Goal: Task Accomplishment & Management: Use online tool/utility

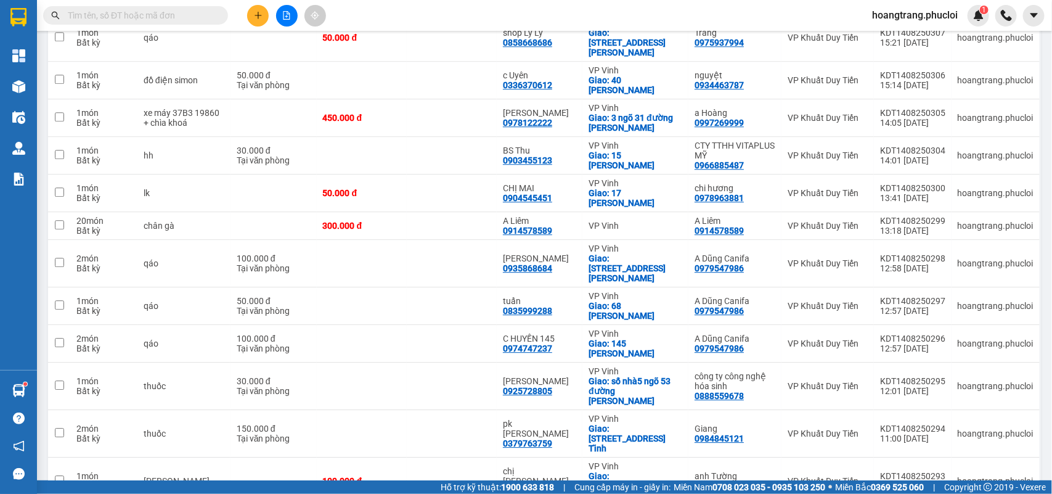
scroll to position [1477, 0]
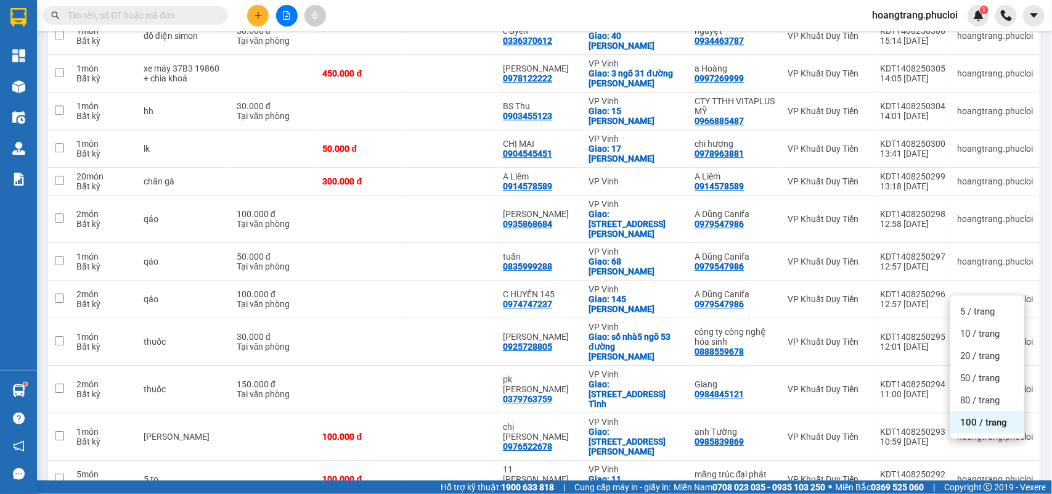
click at [991, 423] on span "100 / trang" at bounding box center [983, 422] width 47 height 12
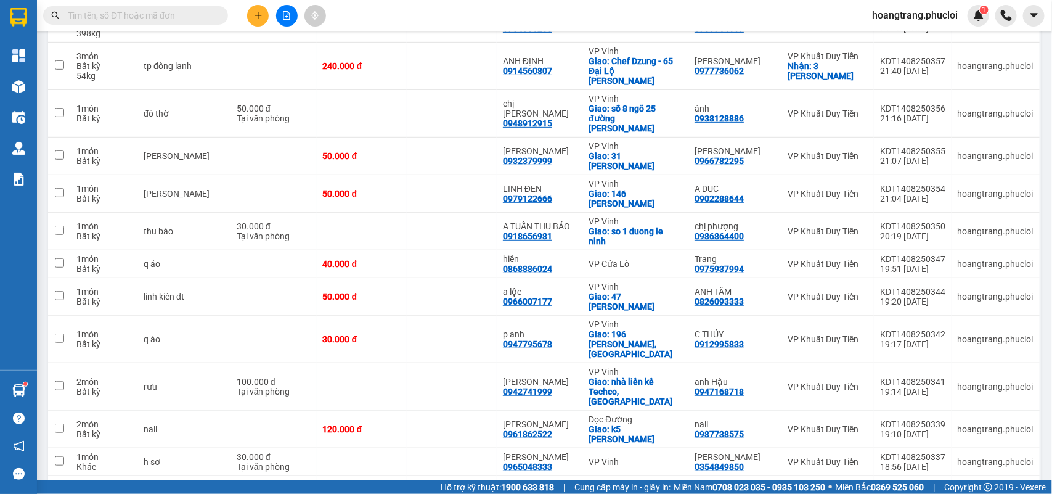
scroll to position [91, 0]
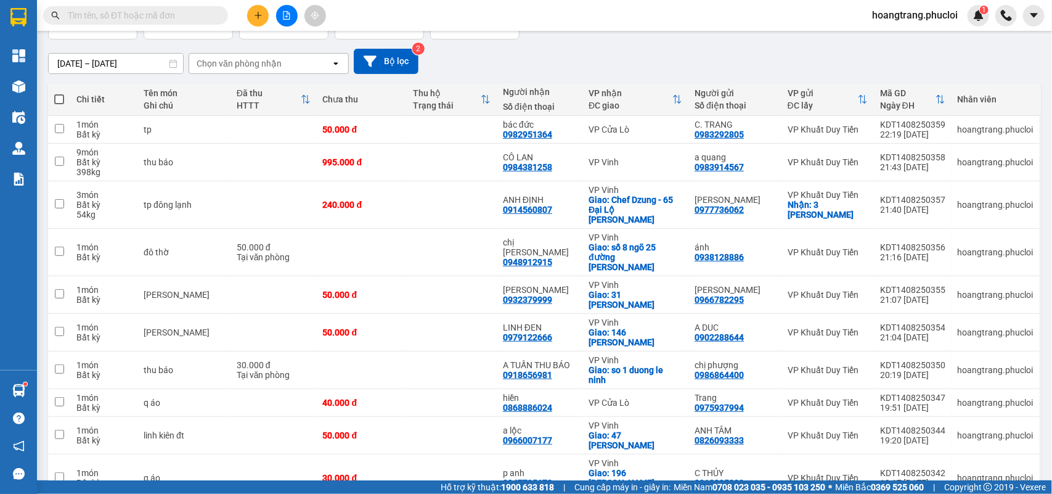
click at [59, 100] on span at bounding box center [59, 99] width 10 height 10
click at [59, 93] on input "checkbox" at bounding box center [59, 93] width 0 height 0
checkbox input "true"
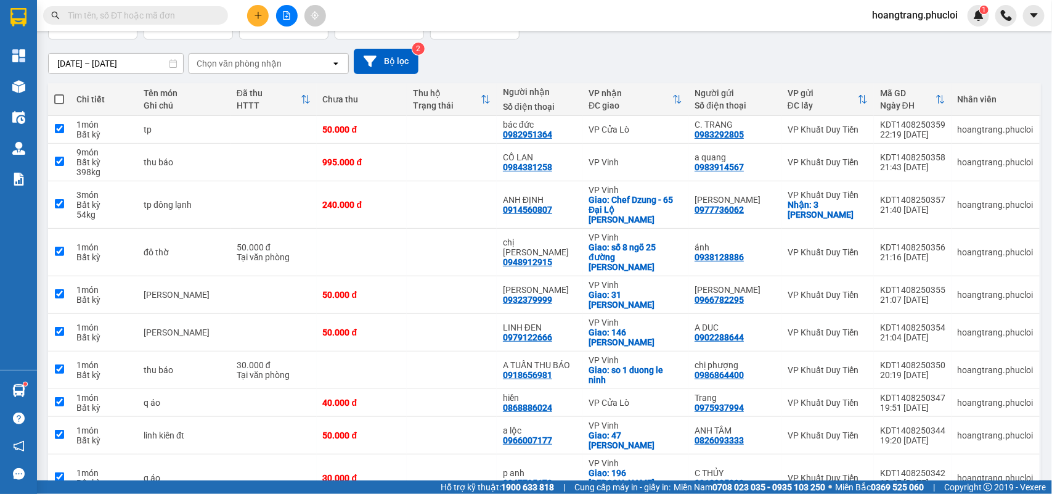
checkbox input "true"
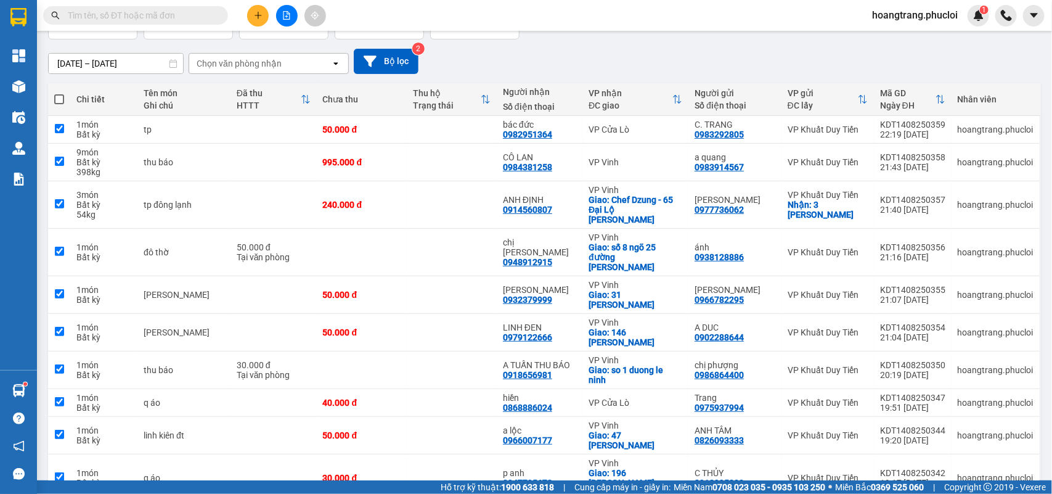
checkbox input "true"
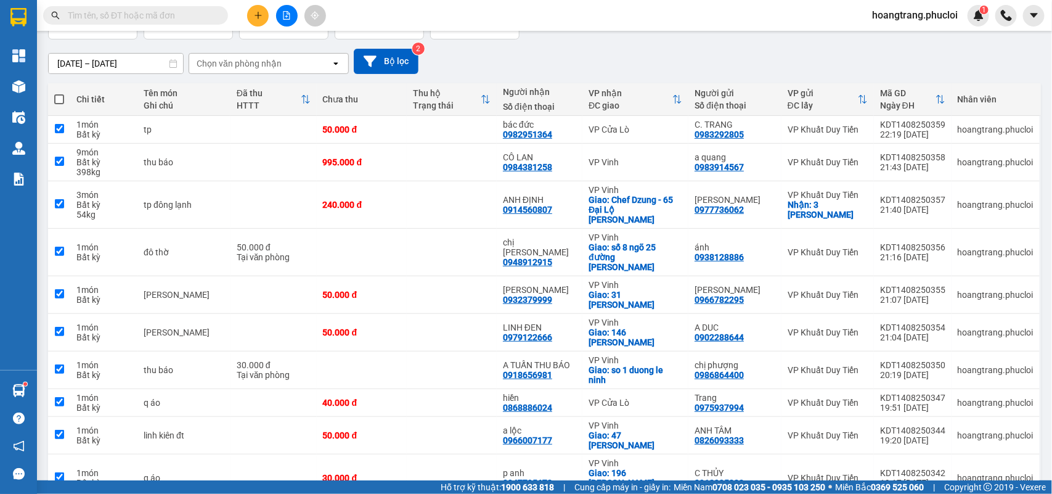
checkbox input "true"
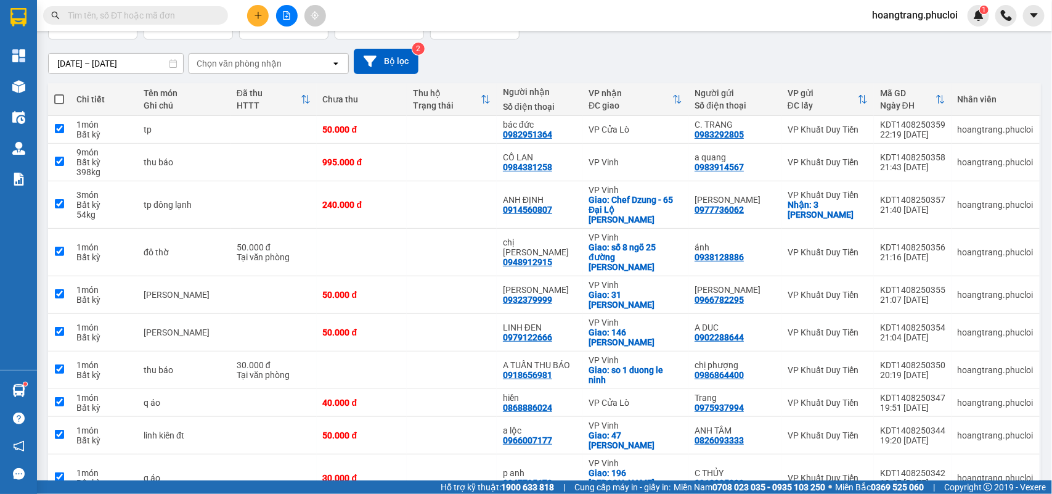
checkbox input "true"
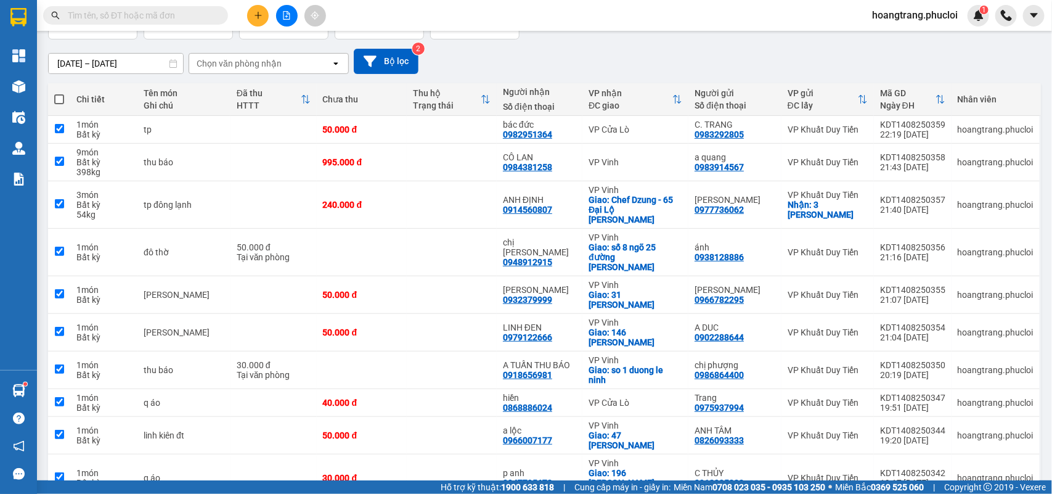
checkbox input "true"
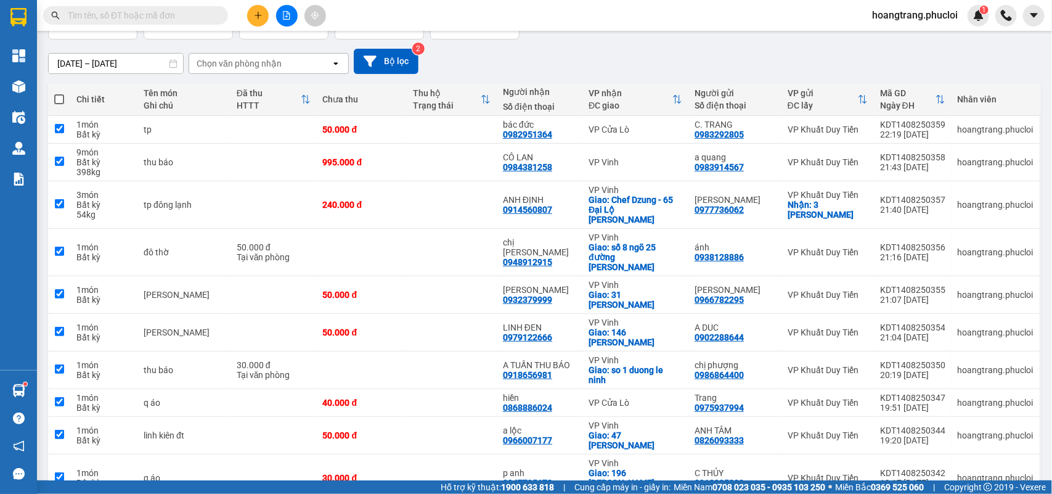
checkbox input "true"
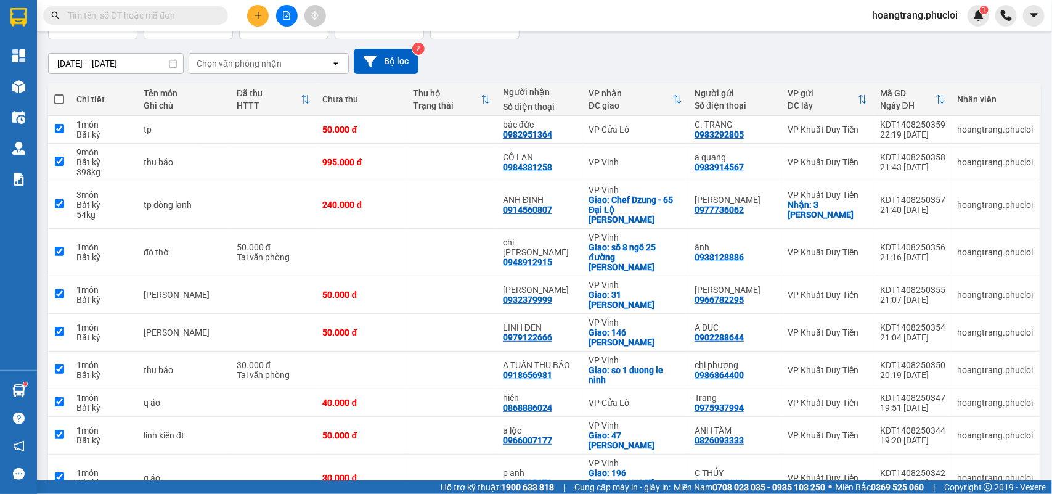
checkbox input "true"
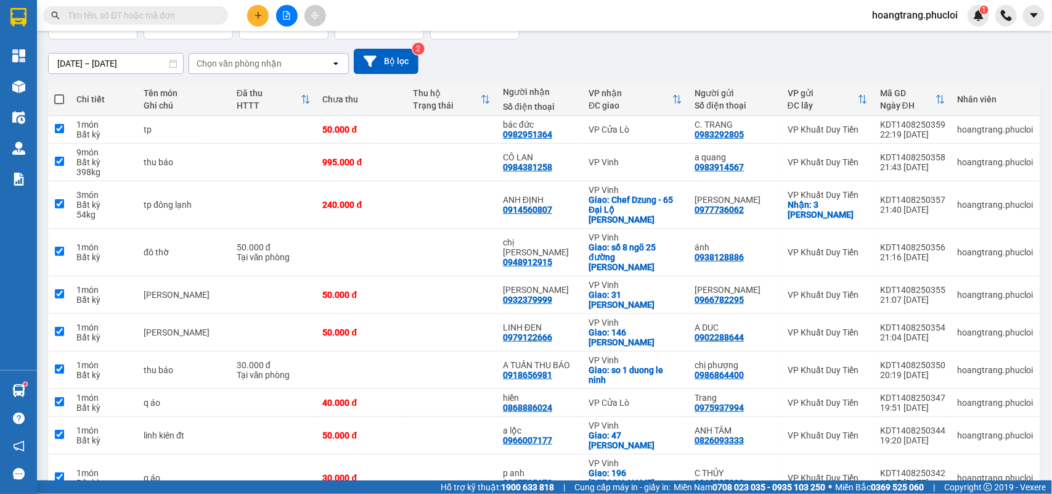
checkbox input "true"
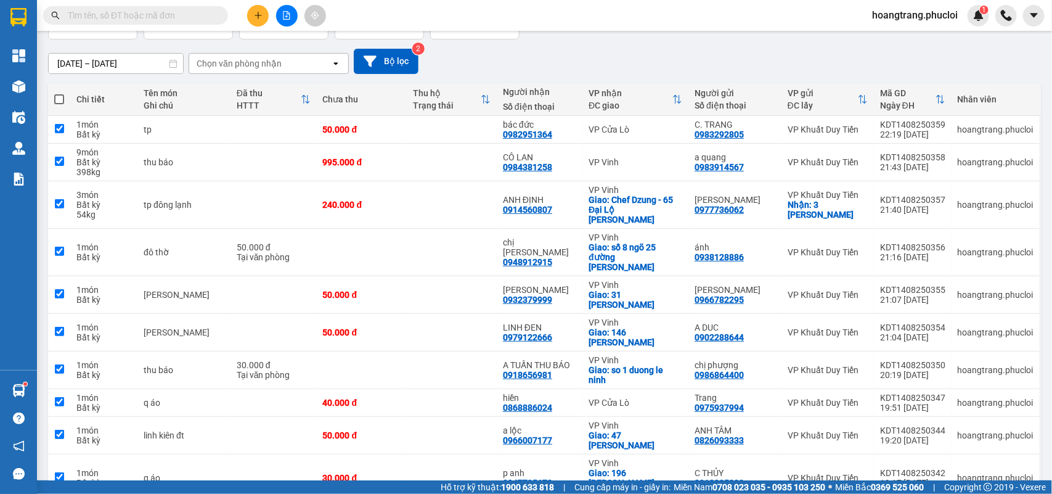
checkbox input "true"
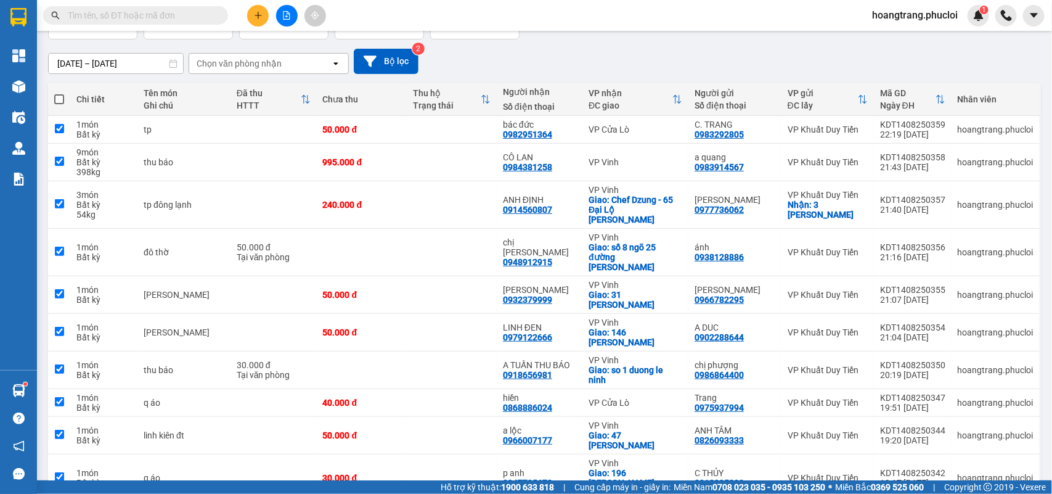
checkbox input "true"
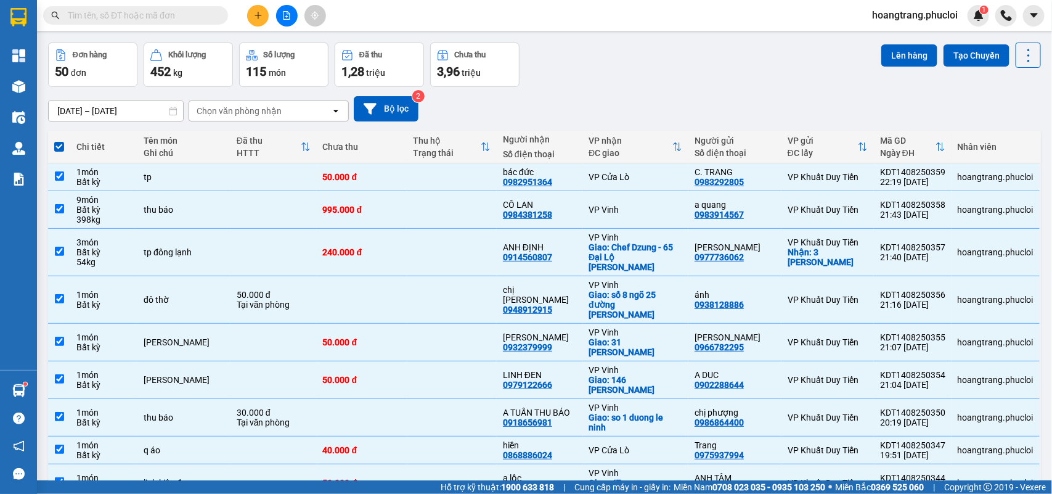
scroll to position [0, 0]
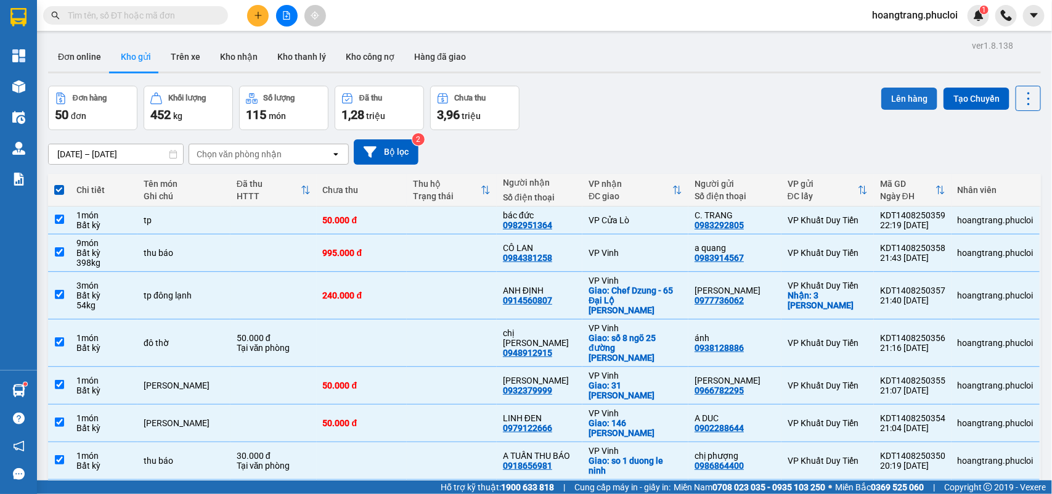
click at [894, 94] on button "Lên hàng" at bounding box center [909, 99] width 56 height 22
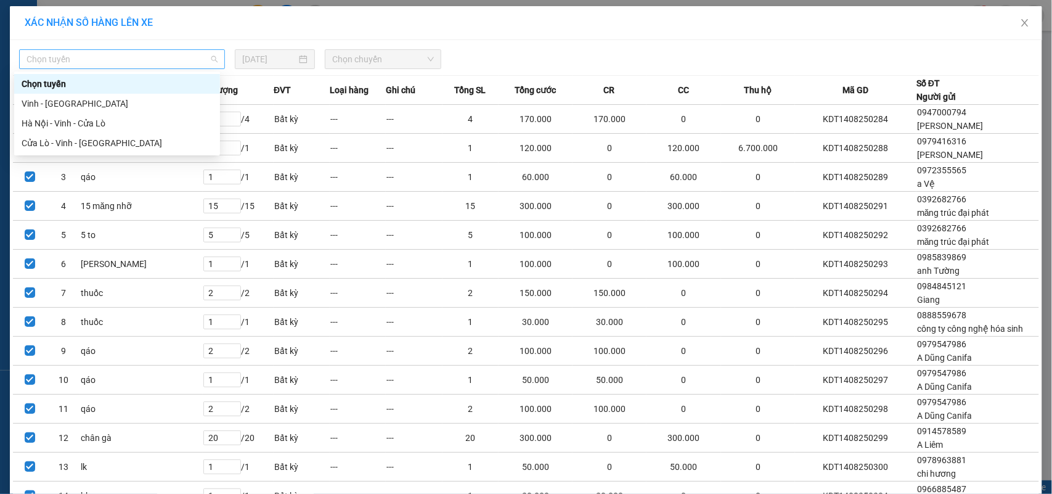
click at [93, 57] on span "Chọn tuyến" at bounding box center [121, 59] width 191 height 18
click at [59, 124] on div "Hà Nội - Vinh - Cửa Lò" at bounding box center [117, 123] width 191 height 14
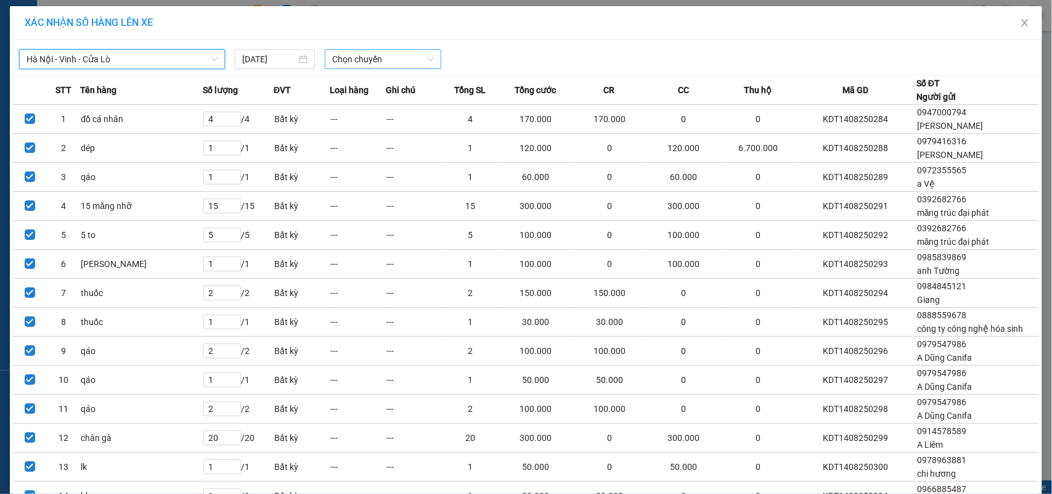
click at [362, 57] on span "Chọn chuyến" at bounding box center [382, 59] width 101 height 18
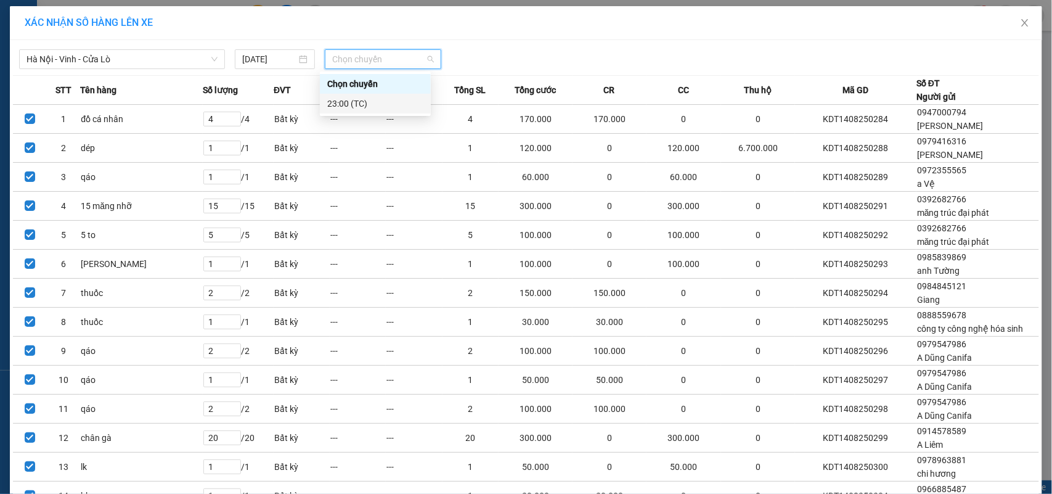
click at [340, 110] on div "23:00 (TC)" at bounding box center [375, 104] width 96 height 14
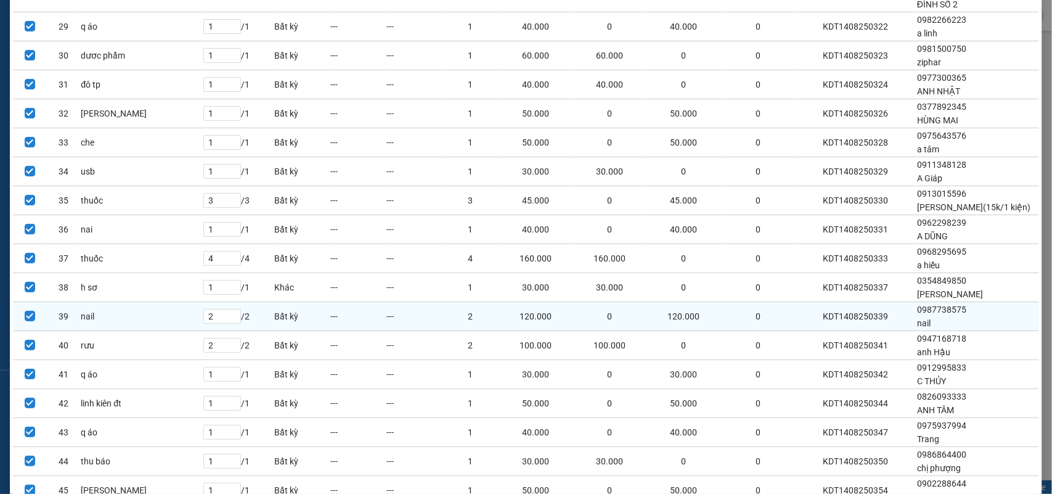
scroll to position [1211, 0]
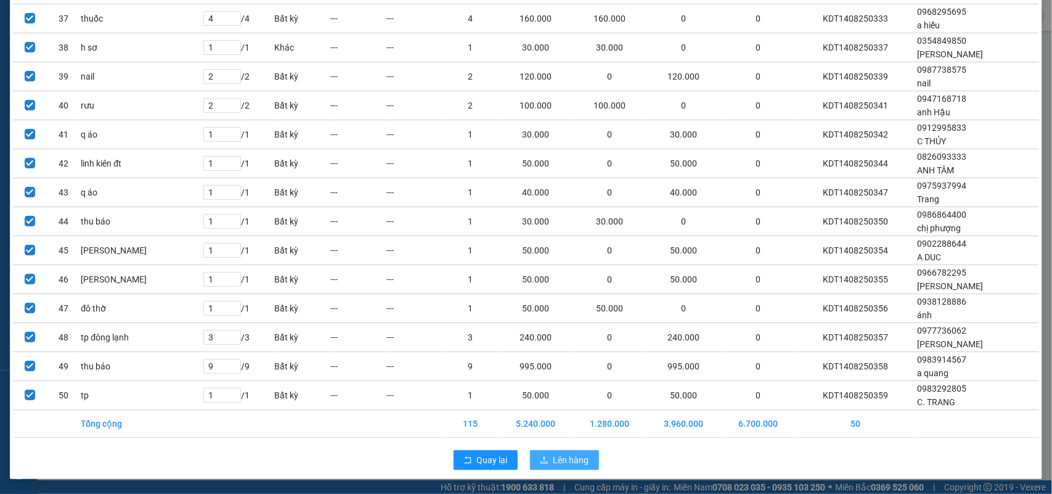
click at [563, 463] on span "Lên hàng" at bounding box center [571, 460] width 36 height 14
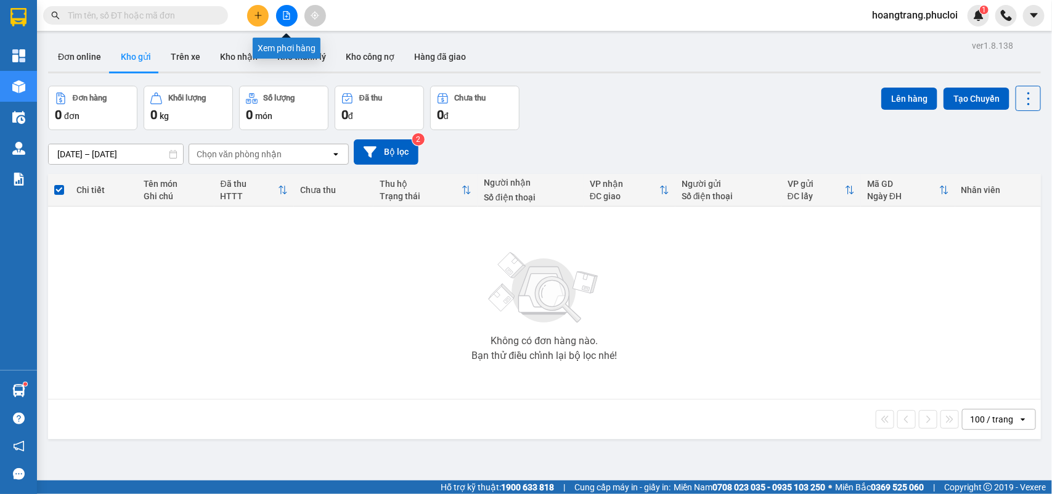
click at [287, 17] on icon "file-add" at bounding box center [286, 15] width 9 height 9
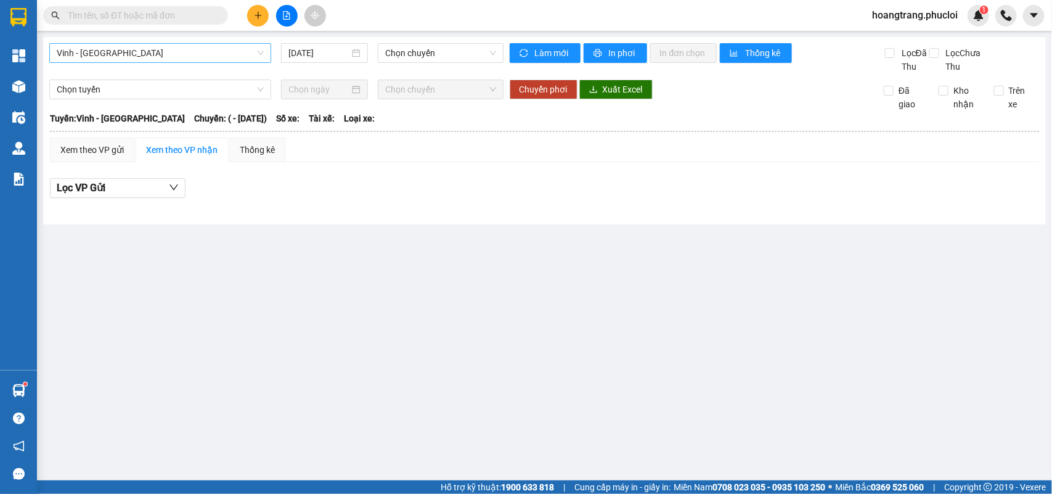
click at [189, 57] on span "Vinh - [GEOGRAPHIC_DATA]" at bounding box center [160, 53] width 207 height 18
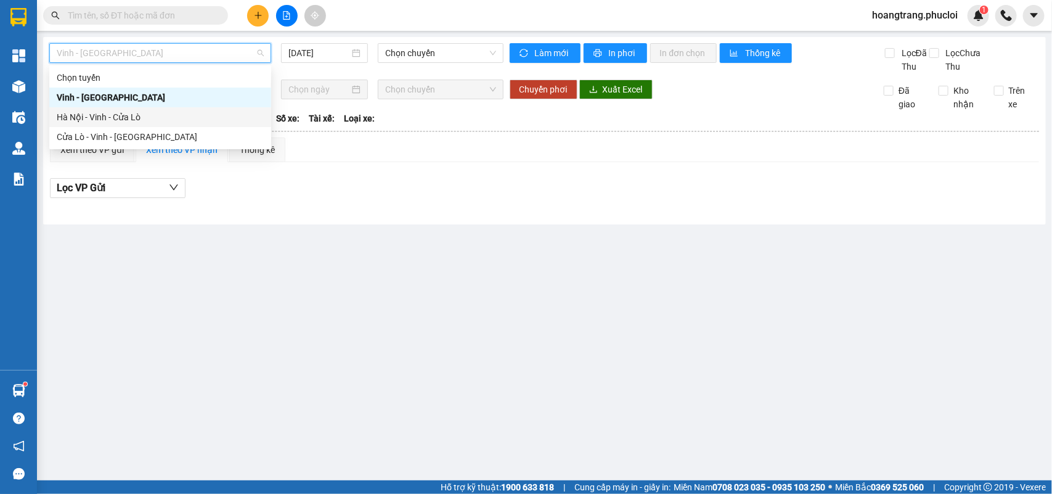
click at [120, 116] on div "Hà Nội - Vinh - Cửa Lò" at bounding box center [160, 117] width 207 height 14
type input "[DATE]"
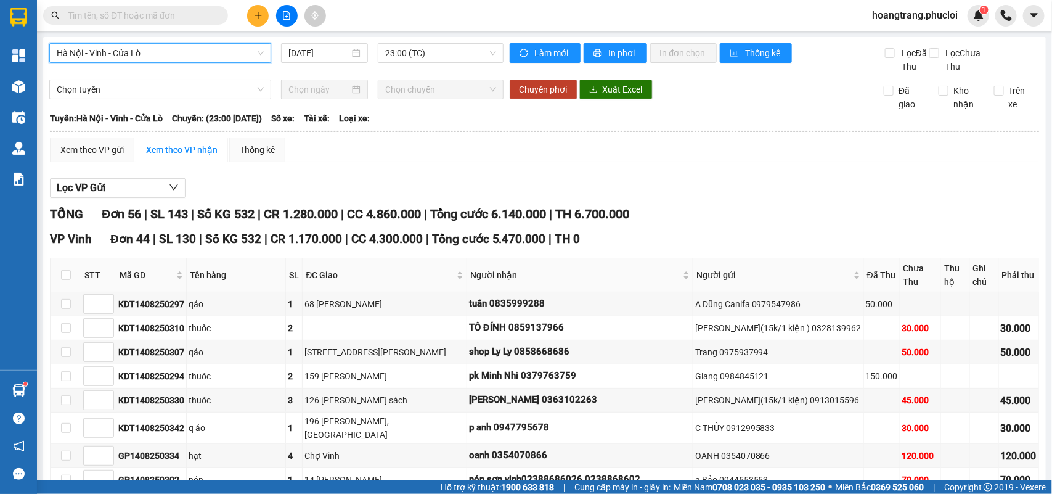
click at [167, 53] on span "Hà Nội - Vinh - Cửa Lò" at bounding box center [160, 53] width 207 height 18
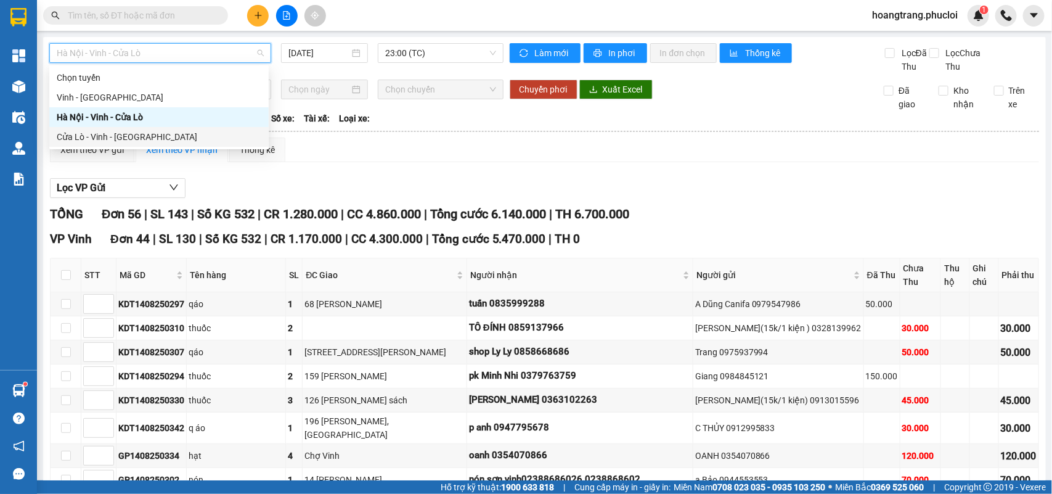
click at [124, 139] on div "Cửa Lò - Vinh - [GEOGRAPHIC_DATA]" at bounding box center [159, 137] width 205 height 14
type input "[DATE]"
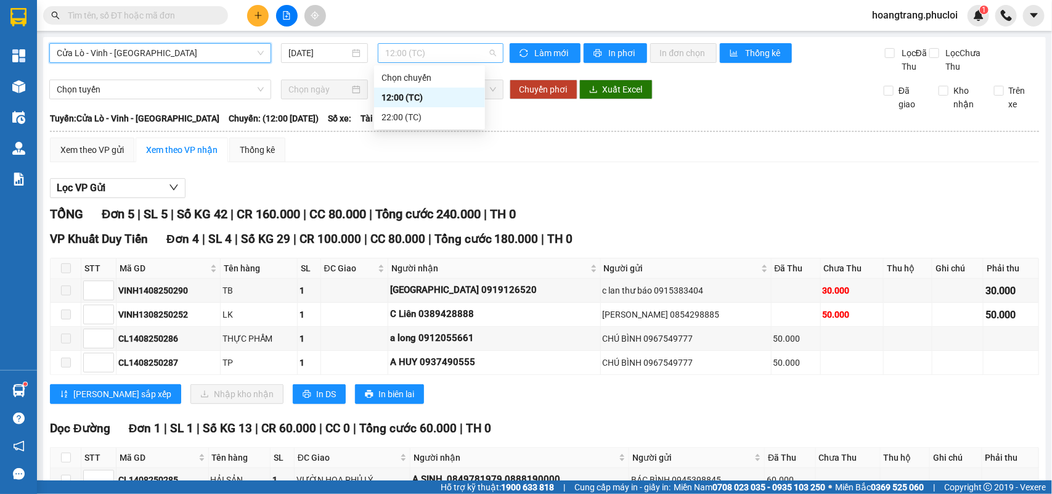
click at [444, 50] on span "12:00 (TC)" at bounding box center [440, 53] width 110 height 18
click at [397, 114] on div "22:00 (TC)" at bounding box center [429, 117] width 96 height 14
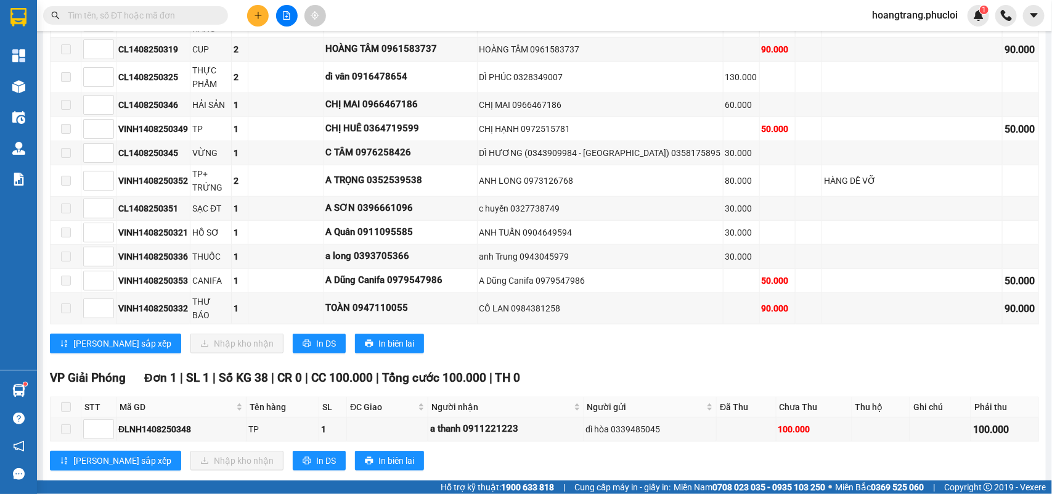
scroll to position [355, 0]
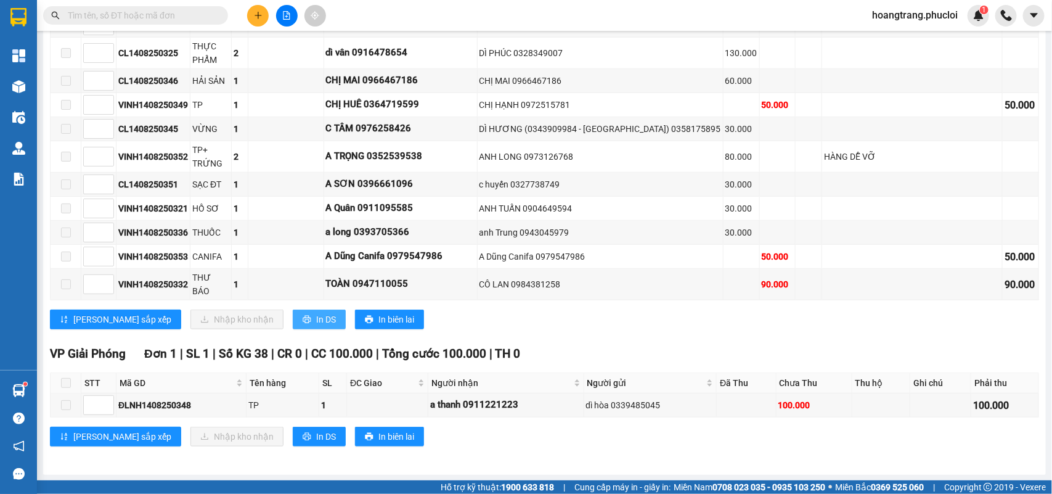
click at [316, 316] on span "In DS" at bounding box center [326, 319] width 20 height 14
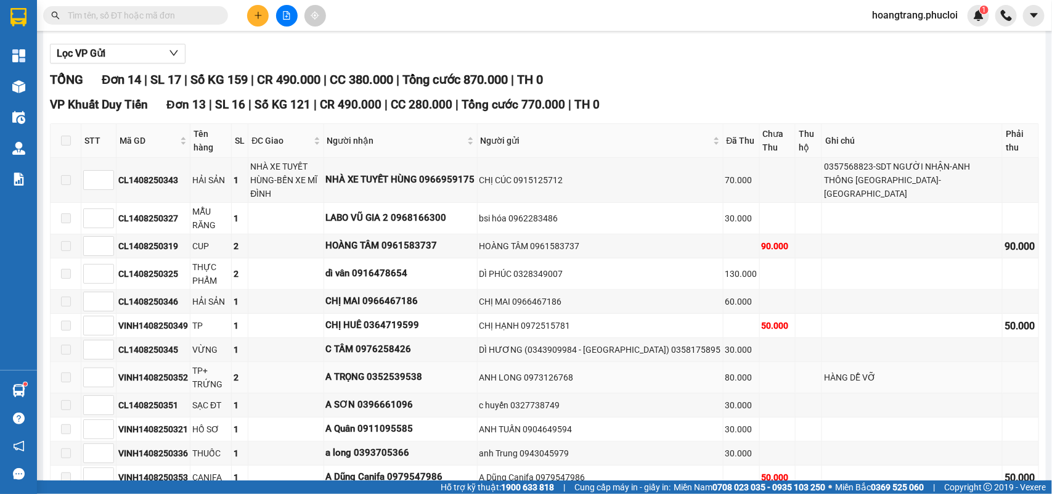
scroll to position [124, 0]
